Goal: Task Accomplishment & Management: Manage account settings

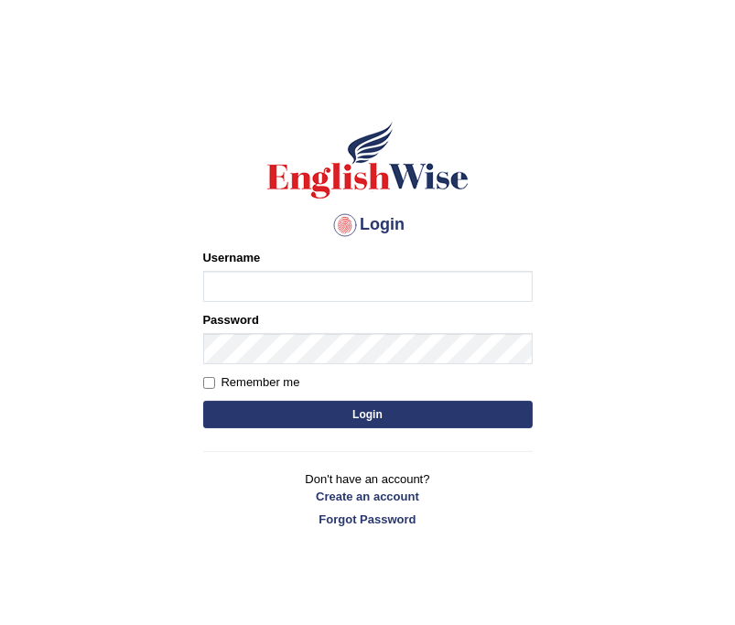
type input "Tanziral"
click at [394, 417] on button "Login" at bounding box center [368, 414] width 330 height 27
